Goal: Navigation & Orientation: Find specific page/section

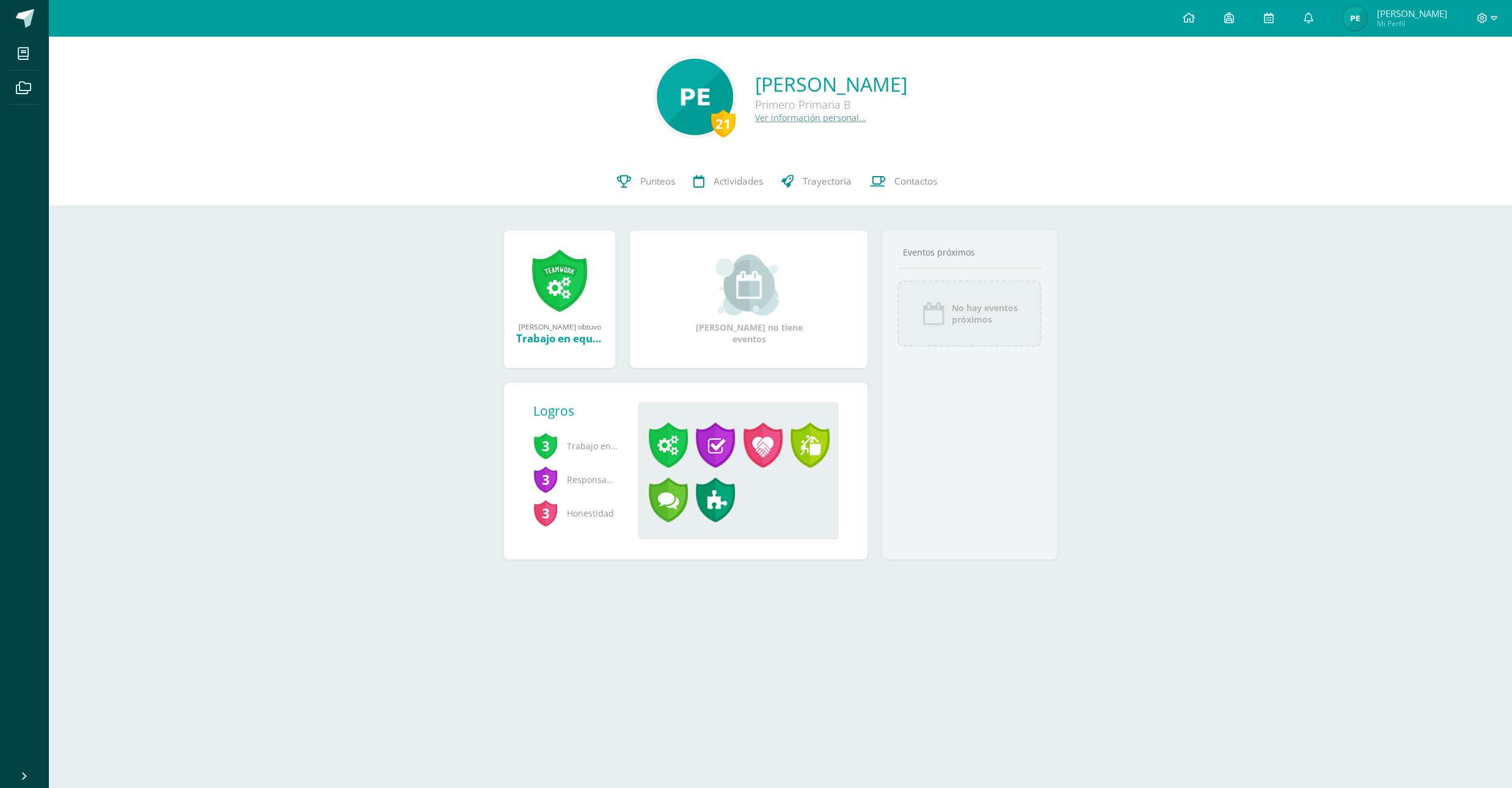
click at [1400, 36] on body "Mis cursos Archivos Cerrar panel Administración Financiera Primero Primaria "B"…" at bounding box center [756, 299] width 1512 height 598
click at [1415, 20] on span "Mi Perfil" at bounding box center [1412, 23] width 70 height 11
click at [1405, 20] on span "Mi Perfil" at bounding box center [1412, 23] width 70 height 11
click at [1416, 19] on span "Mi Perfil" at bounding box center [1412, 23] width 70 height 11
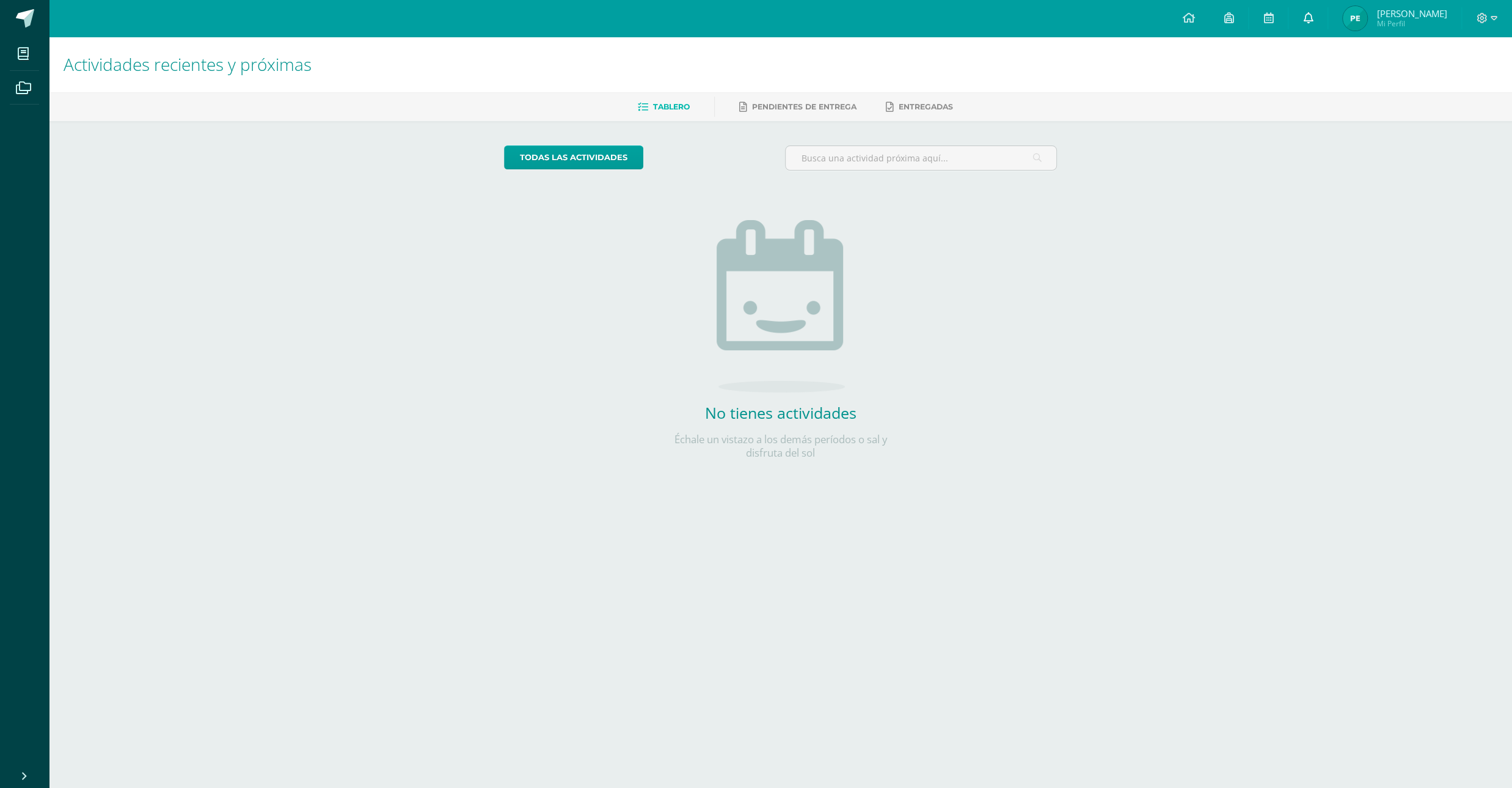
click at [1313, 20] on icon at bounding box center [1308, 17] width 10 height 11
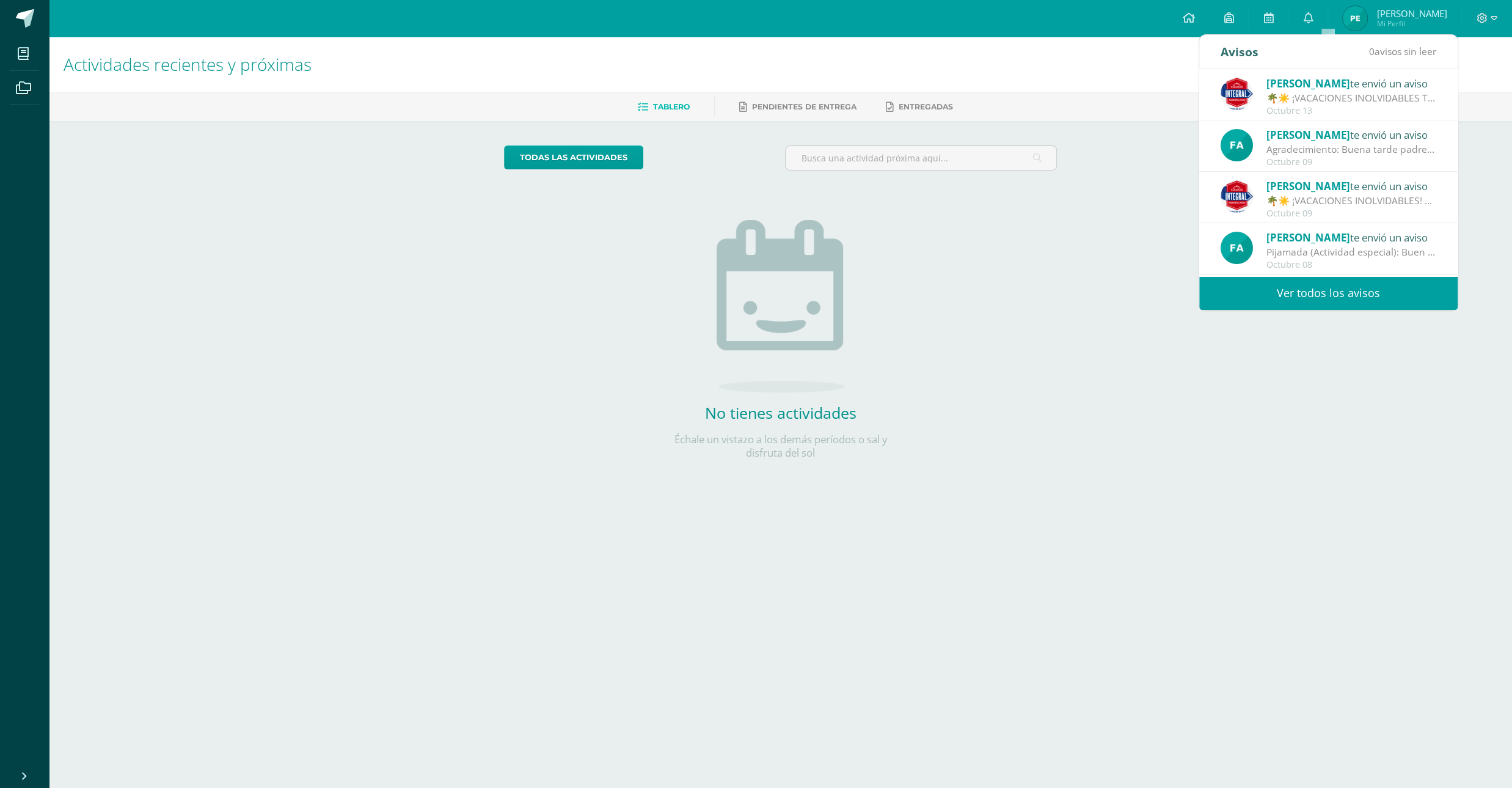
click at [1063, 494] on div "todas las Actividades No tienes actividades Échale un vistazo a los demás perío…" at bounding box center [780, 309] width 602 height 377
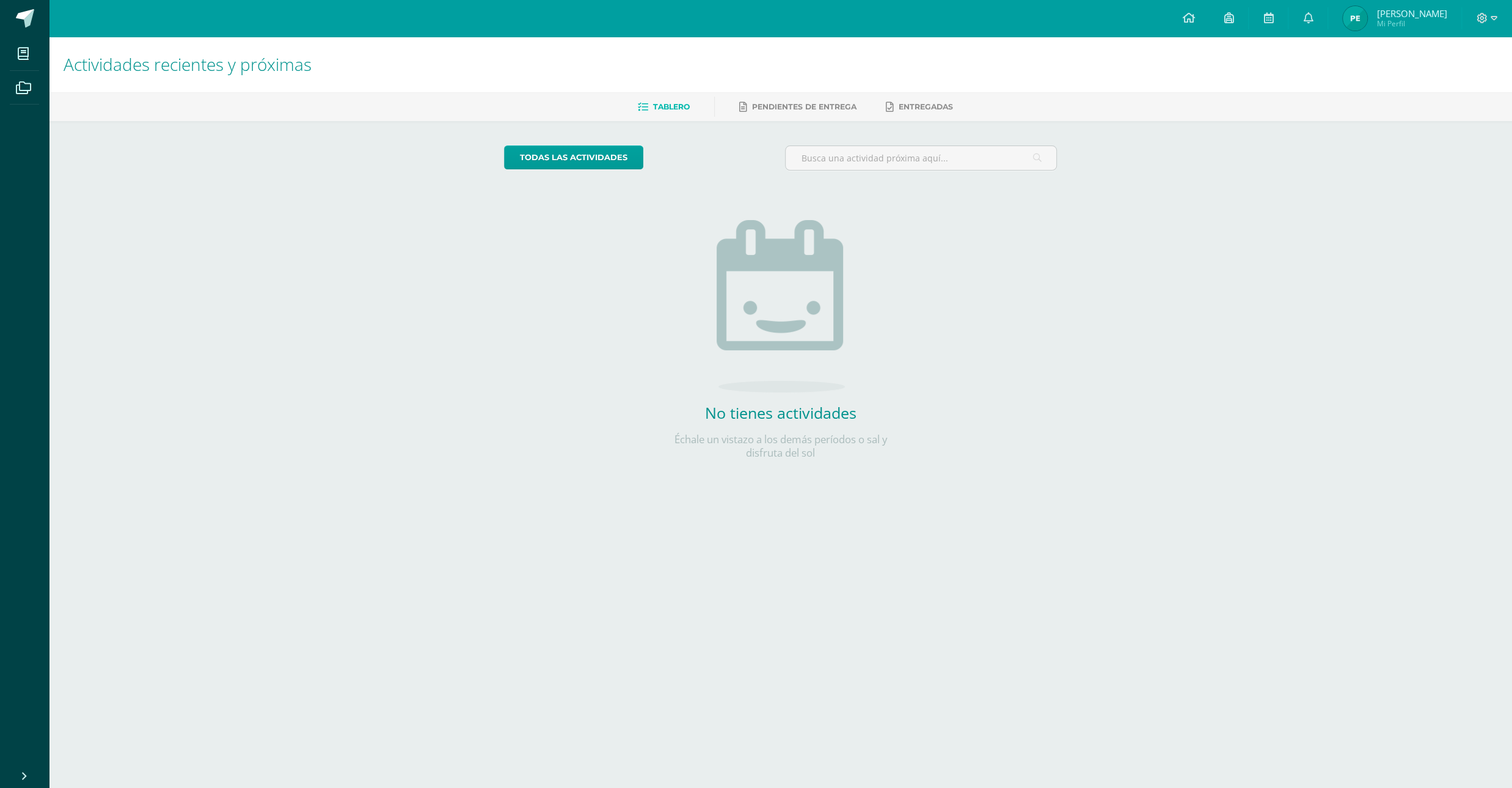
click at [1413, 17] on span "[PERSON_NAME]" at bounding box center [1412, 13] width 70 height 12
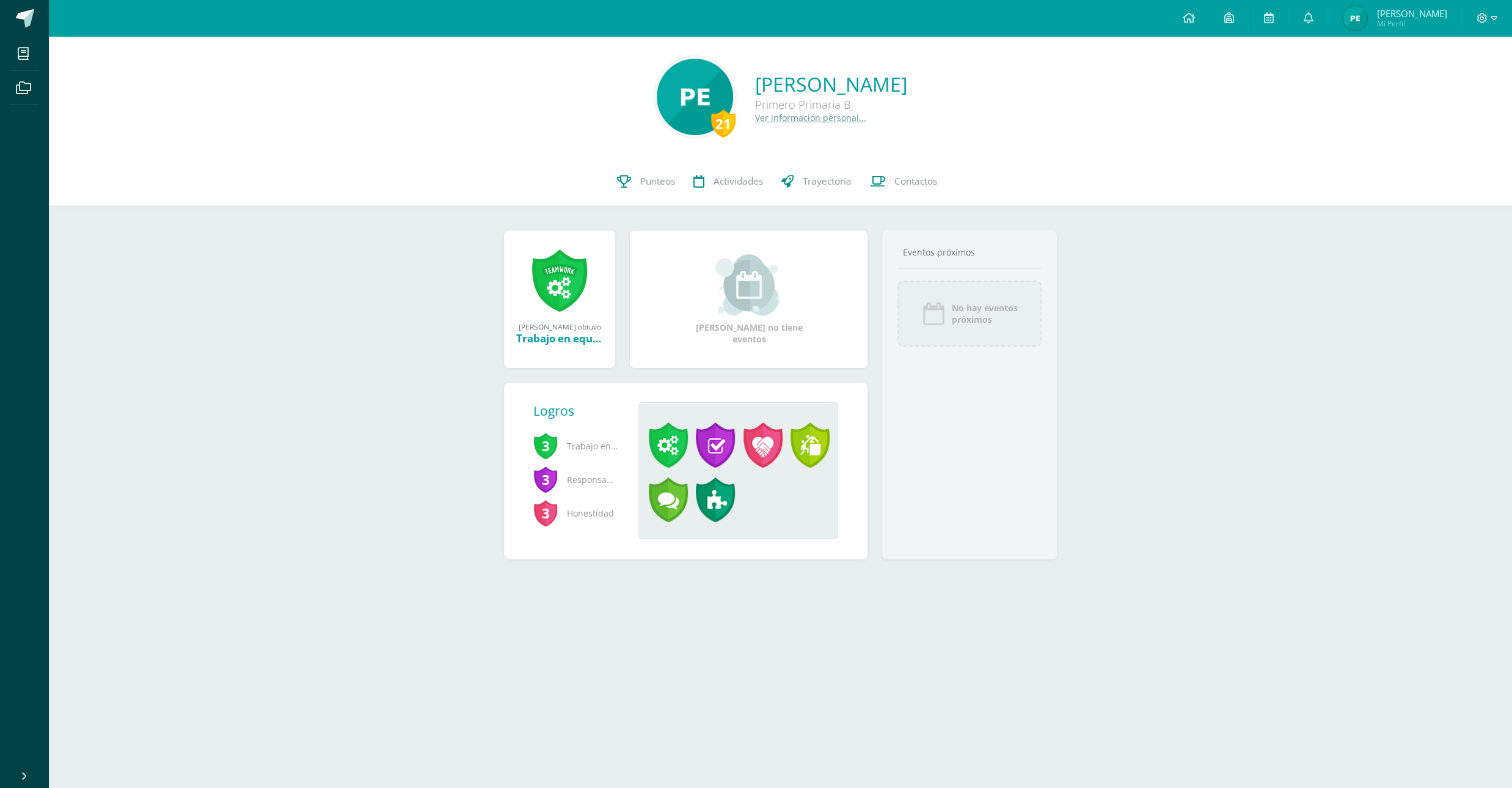
click at [1400, 32] on link "[PERSON_NAME] Mi Perfil" at bounding box center [1395, 18] width 134 height 36
drag, startPoint x: 1419, startPoint y: 27, endPoint x: 1271, endPoint y: 14, distance: 148.6
click at [1410, 24] on span "Mi Perfil" at bounding box center [1412, 23] width 70 height 11
click at [1412, 17] on span "[PERSON_NAME]" at bounding box center [1412, 13] width 70 height 12
click at [1415, 10] on span "[PERSON_NAME]" at bounding box center [1412, 13] width 70 height 12
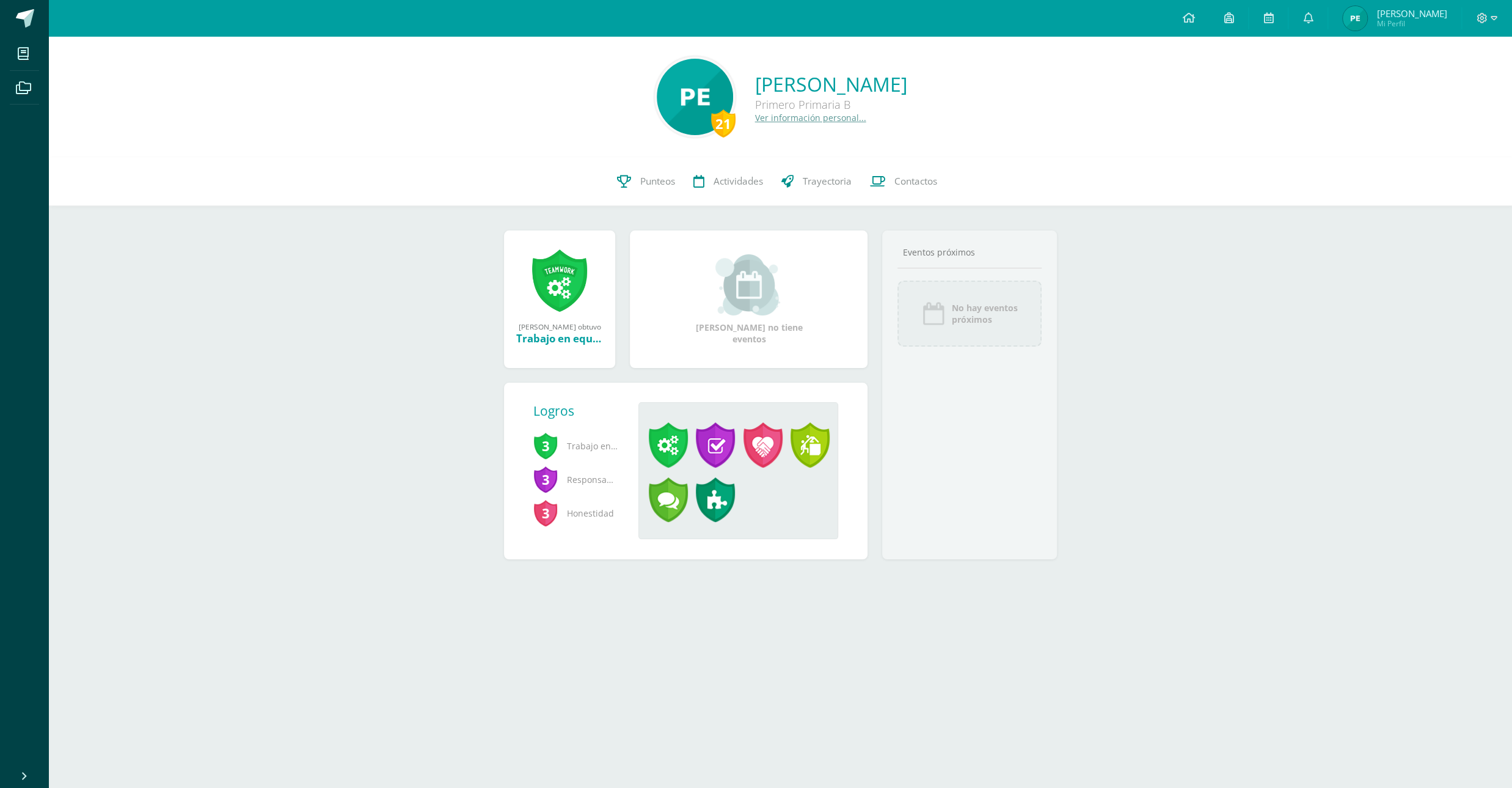
click at [1418, 22] on span "Mi Perfil" at bounding box center [1412, 23] width 70 height 11
drag, startPoint x: 1420, startPoint y: 17, endPoint x: 1384, endPoint y: 2, distance: 39.0
click at [1417, 17] on span "[PERSON_NAME]" at bounding box center [1412, 13] width 70 height 12
click at [1422, 22] on span "Mi Perfil" at bounding box center [1412, 23] width 70 height 11
